Goal: Task Accomplishment & Management: Use online tool/utility

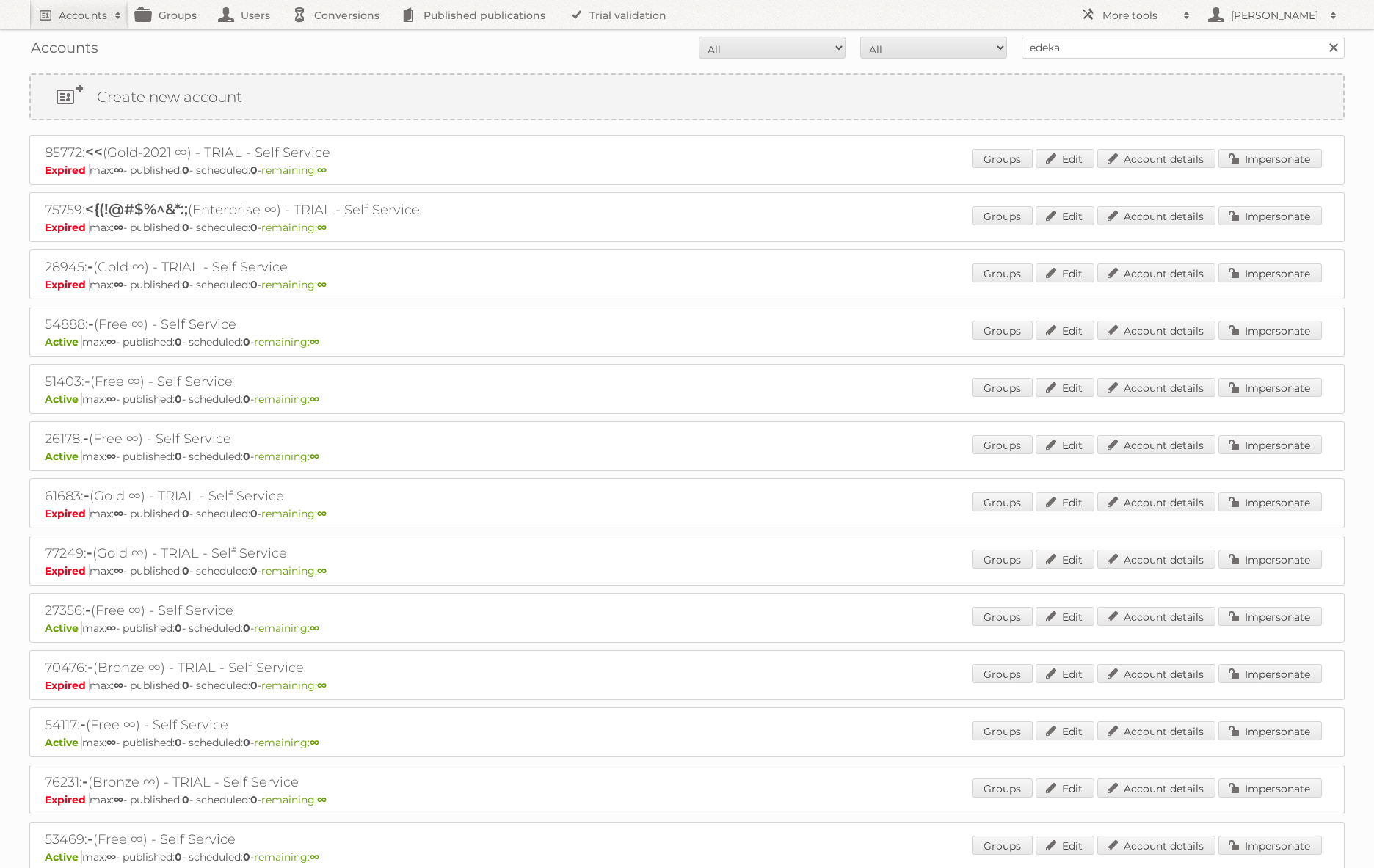
type input "edeka ict"
click at [1322, 37] on input "Search" at bounding box center [1333, 48] width 22 height 22
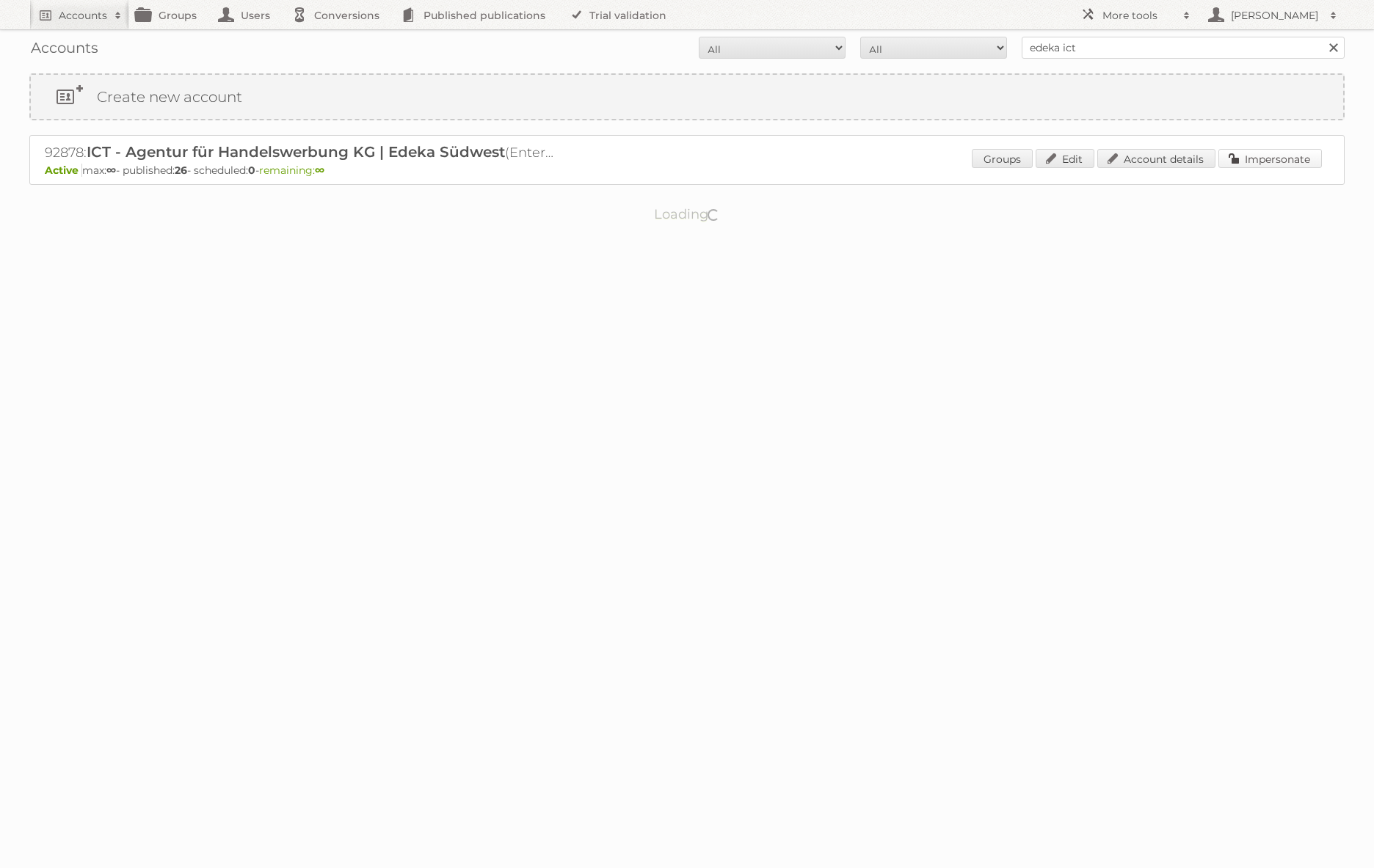
click at [1288, 166] on link "Impersonate" at bounding box center [1270, 159] width 104 height 19
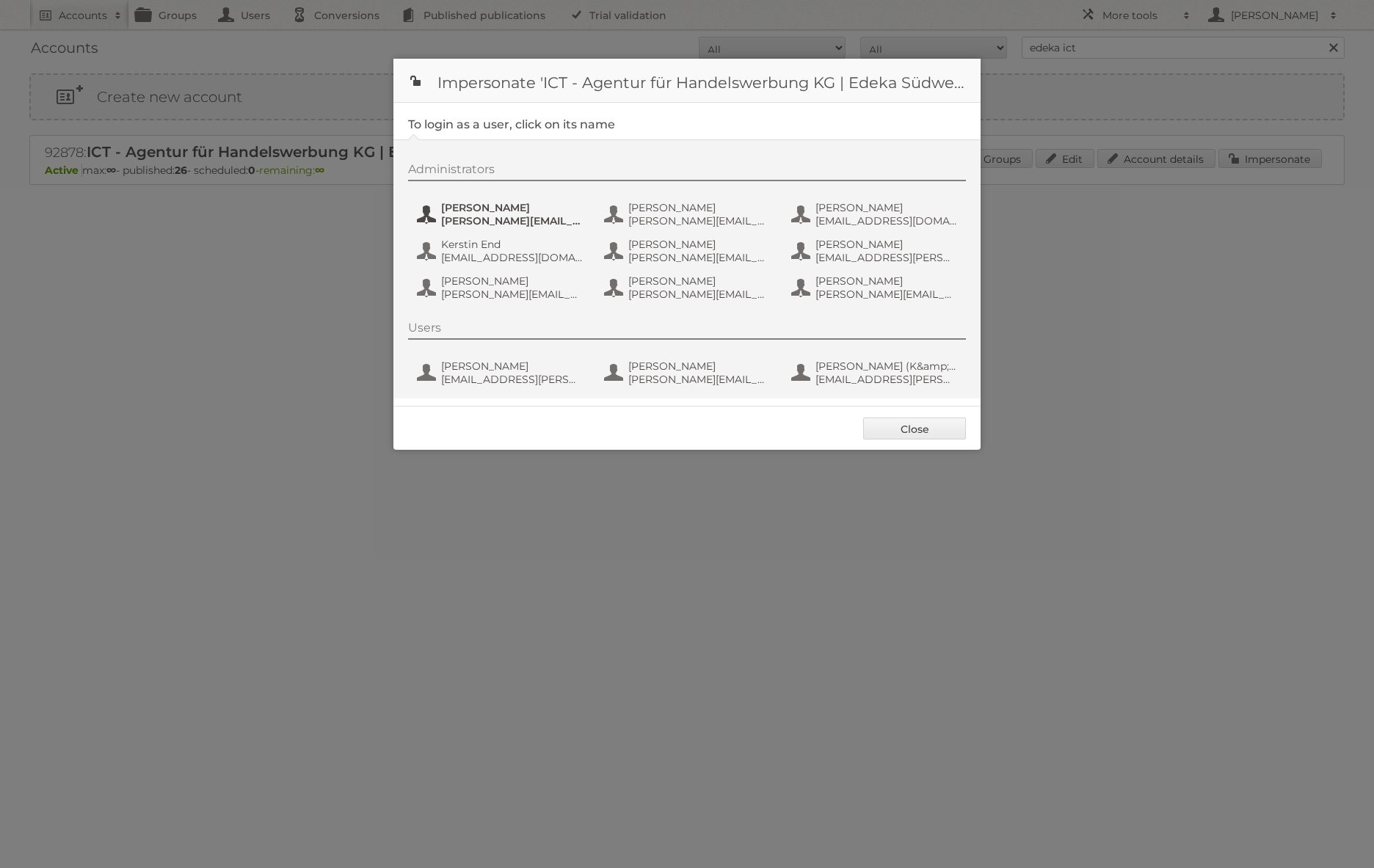
click at [505, 218] on span "benjamin.discher@ictwerbung.de" at bounding box center [512, 221] width 142 height 13
